Goal: Task Accomplishment & Management: Manage account settings

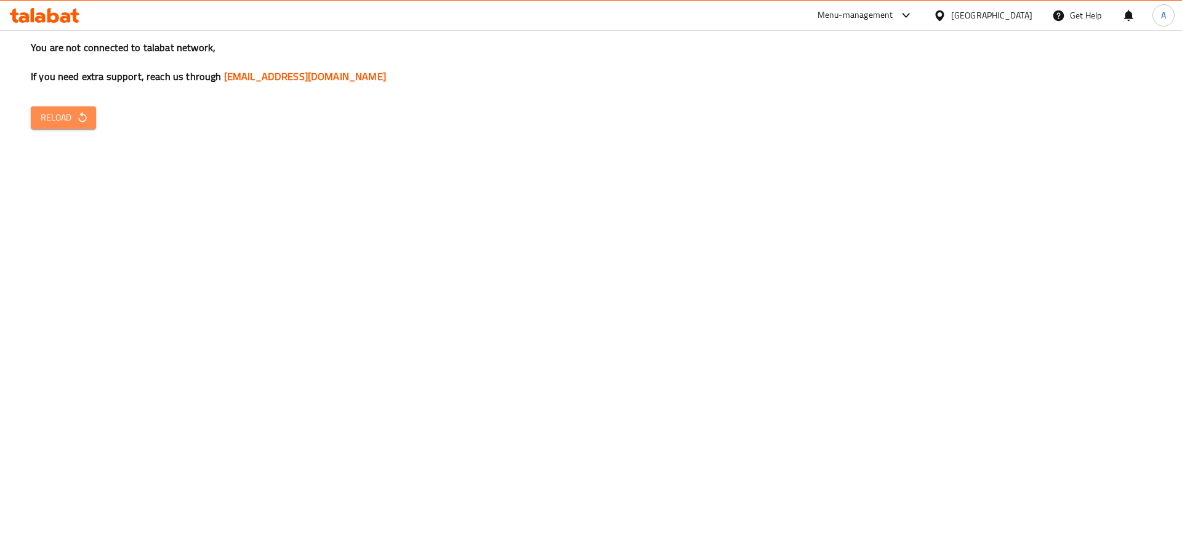
click at [89, 119] on button "Reload" at bounding box center [63, 117] width 65 height 23
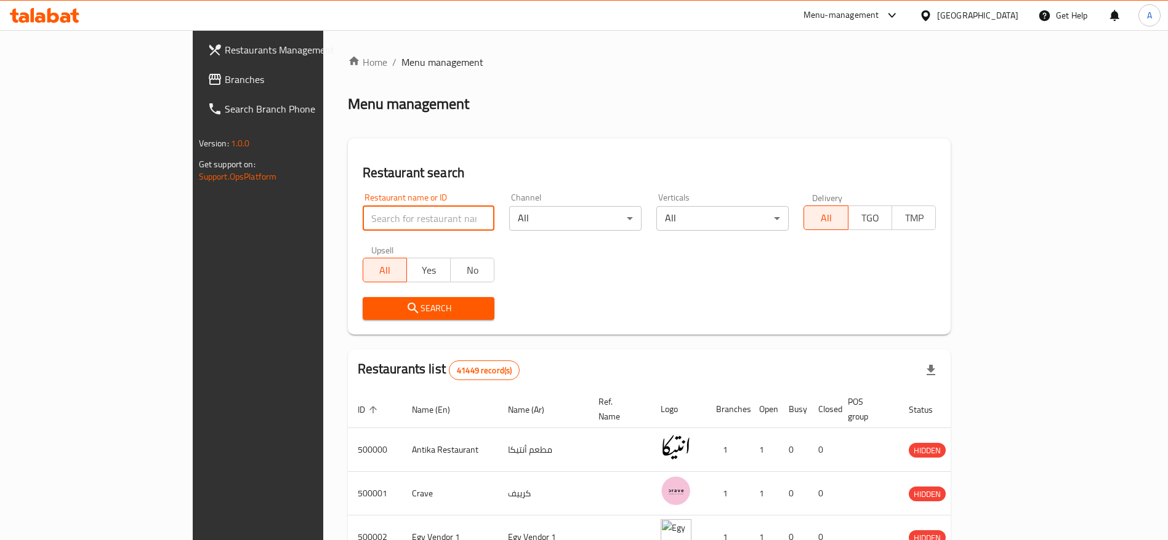
click at [377, 230] on input "search" at bounding box center [429, 218] width 132 height 25
type input "Doctor Box"
click button "Search" at bounding box center [429, 308] width 132 height 23
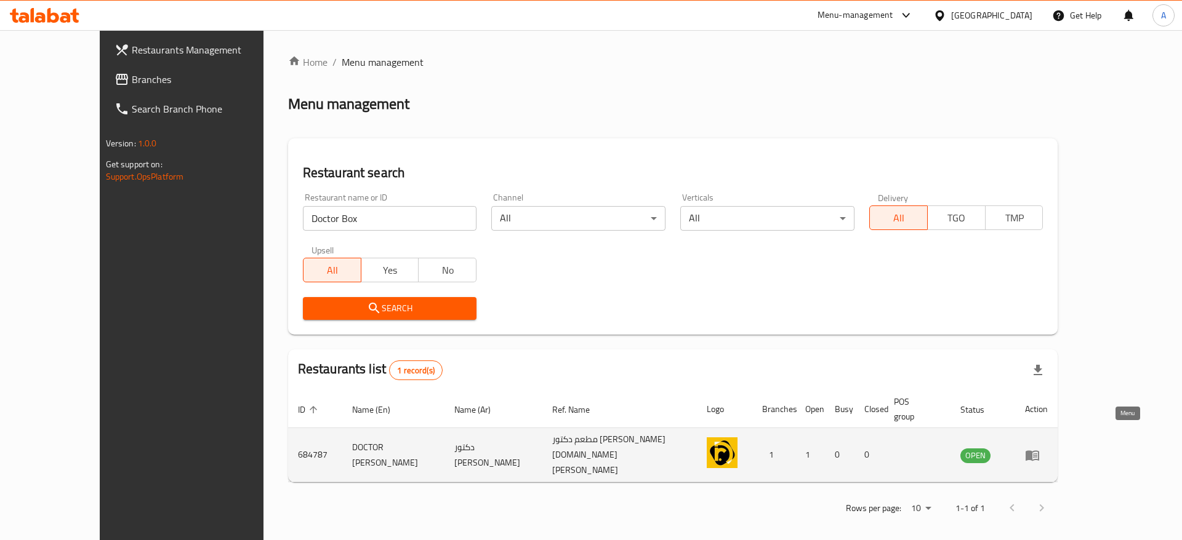
click at [1039, 451] on icon "enhanced table" at bounding box center [1032, 456] width 14 height 10
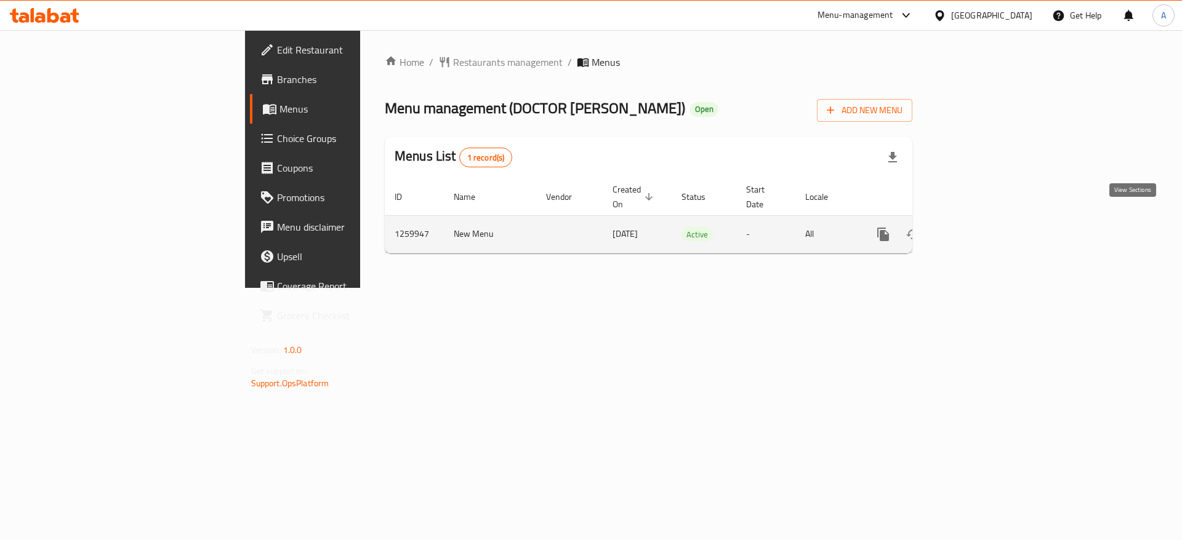
click at [987, 220] on link "enhanced table" at bounding box center [972, 235] width 30 height 30
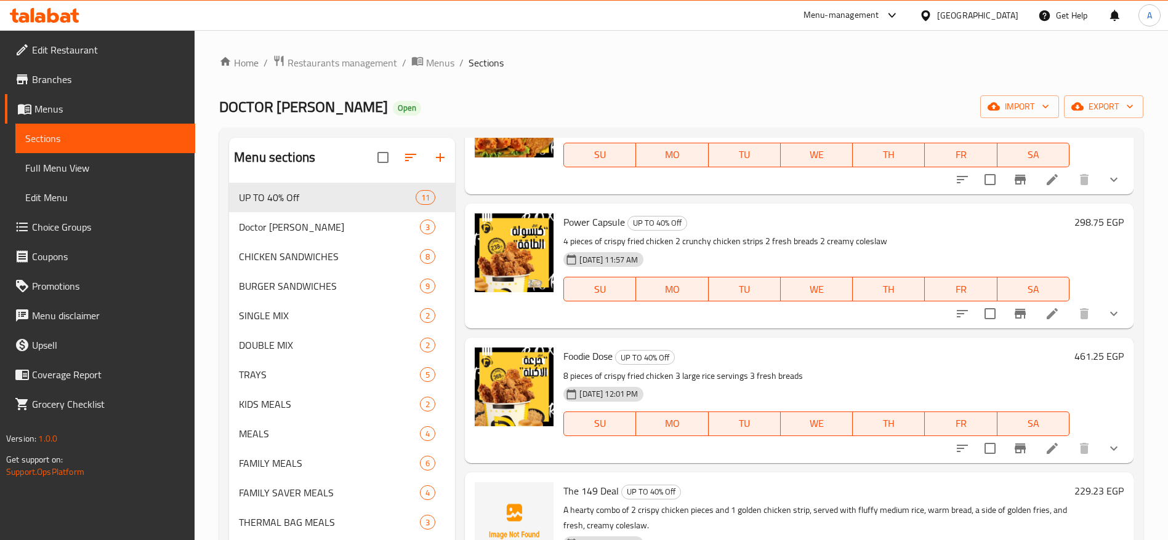
scroll to position [524, 0]
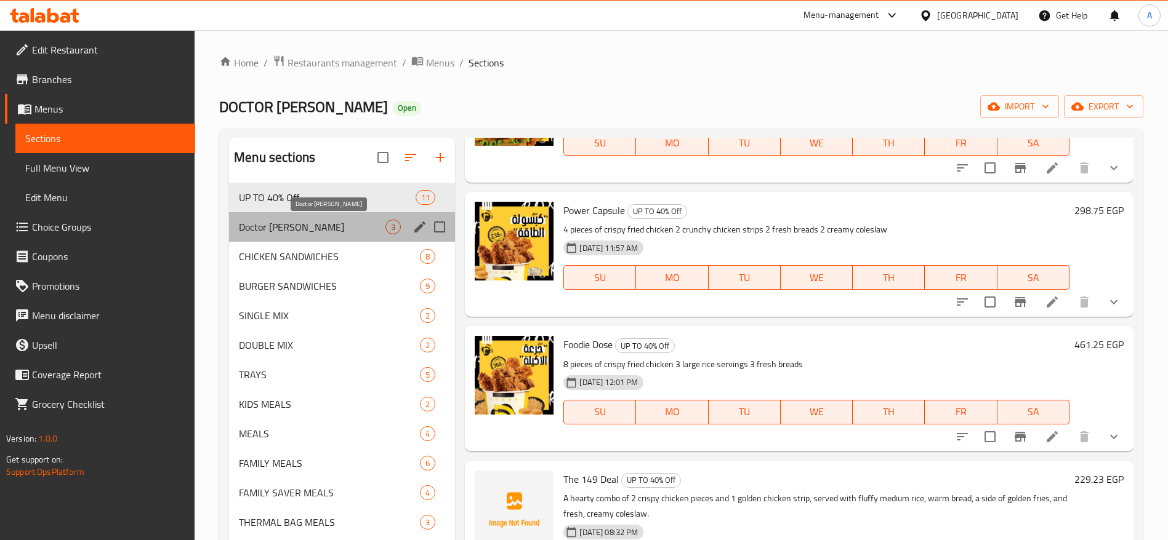
click at [308, 229] on span "Doctor Rolls" at bounding box center [312, 227] width 146 height 15
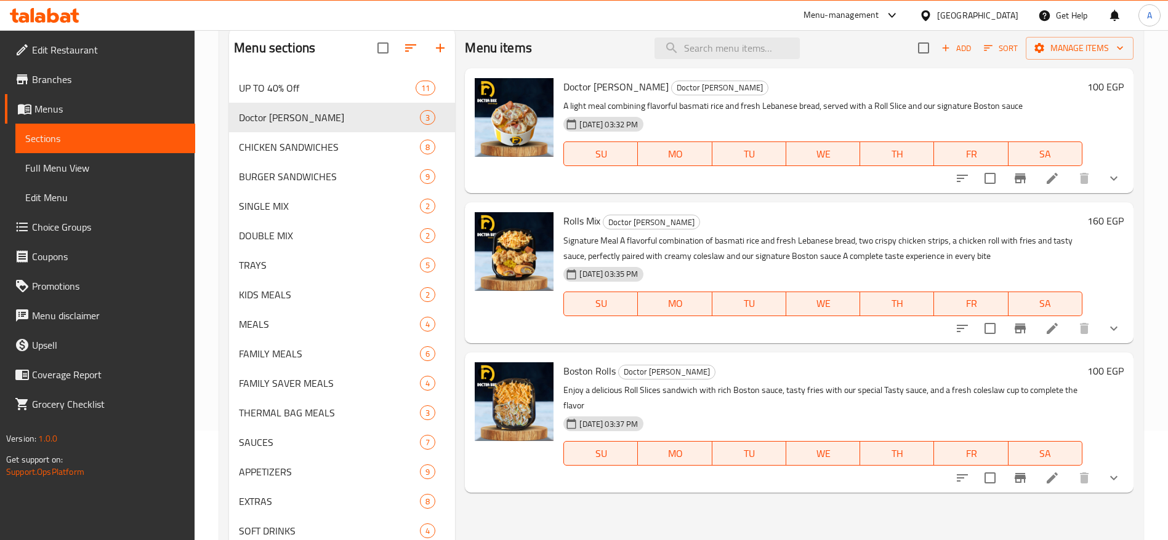
scroll to position [163, 0]
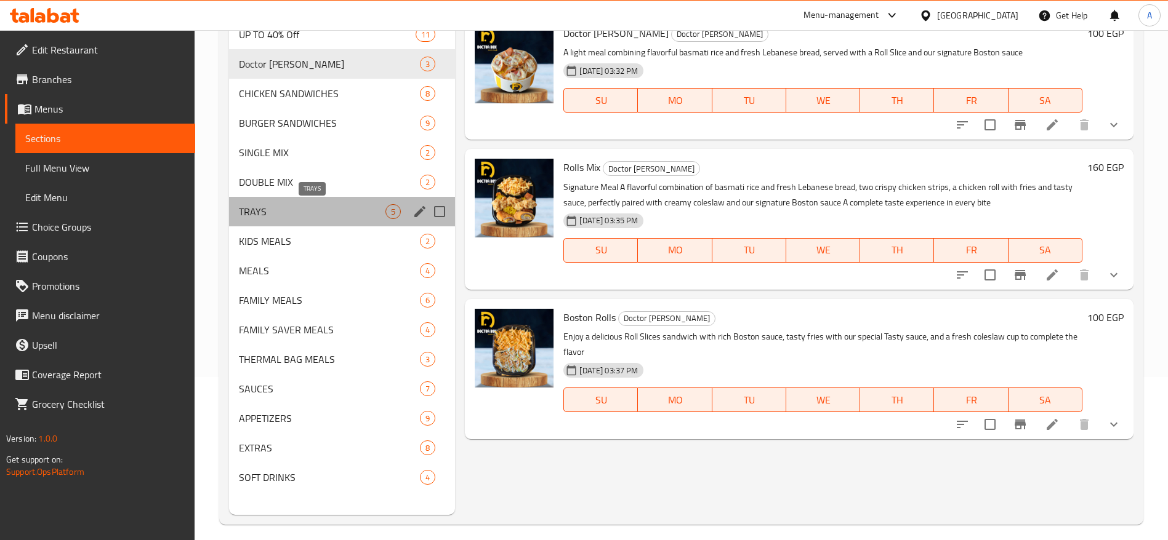
click at [327, 212] on span "TRAYS" at bounding box center [312, 211] width 146 height 15
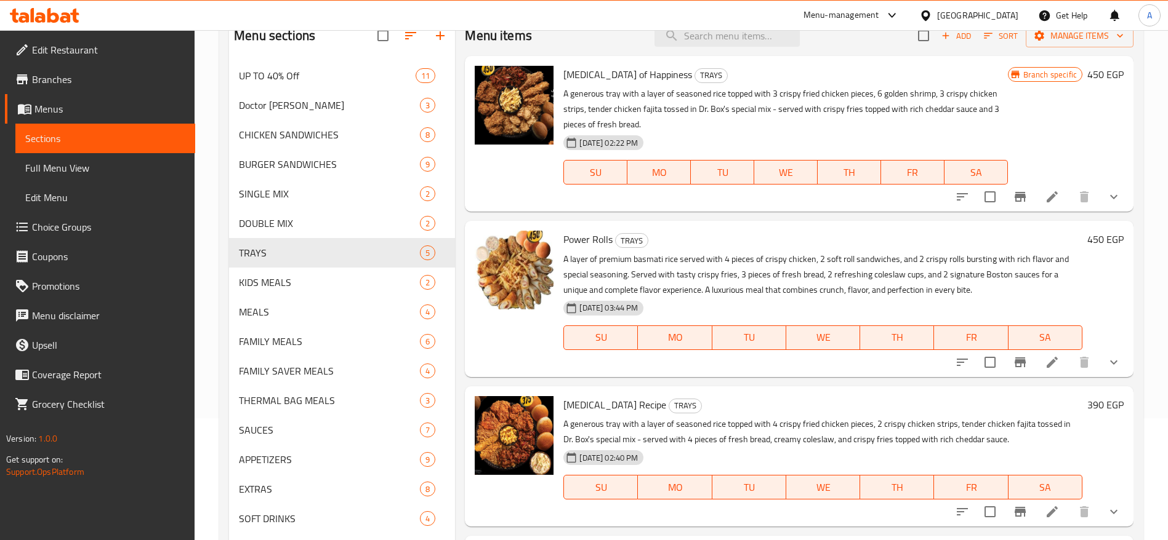
scroll to position [121, 0]
click at [488, 250] on icon "upload picture" at bounding box center [492, 248] width 12 height 11
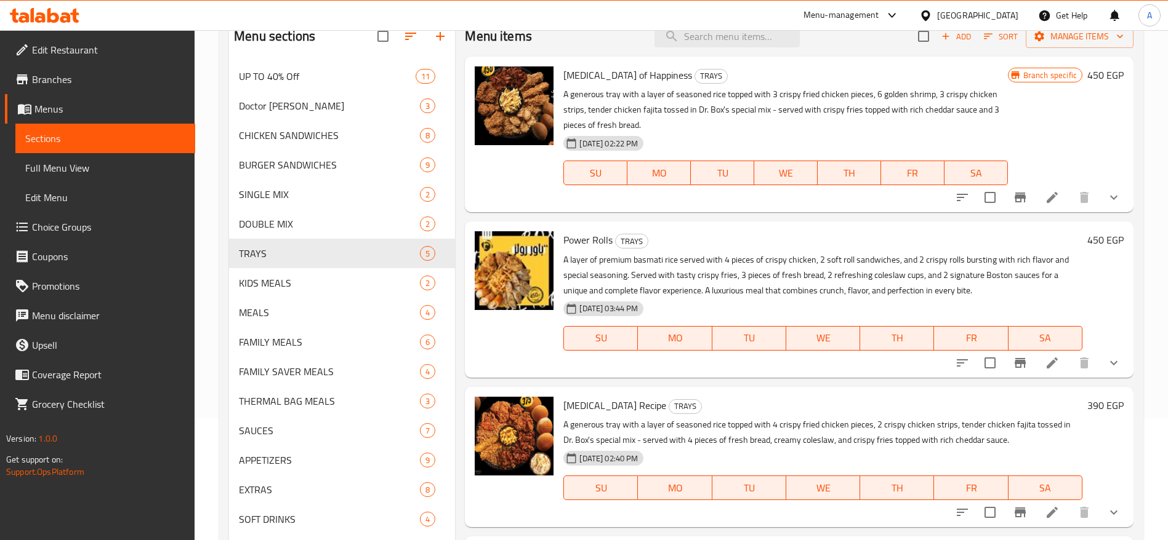
click at [42, 16] on icon at bounding box center [40, 17] width 10 height 10
